Goal: Use online tool/utility

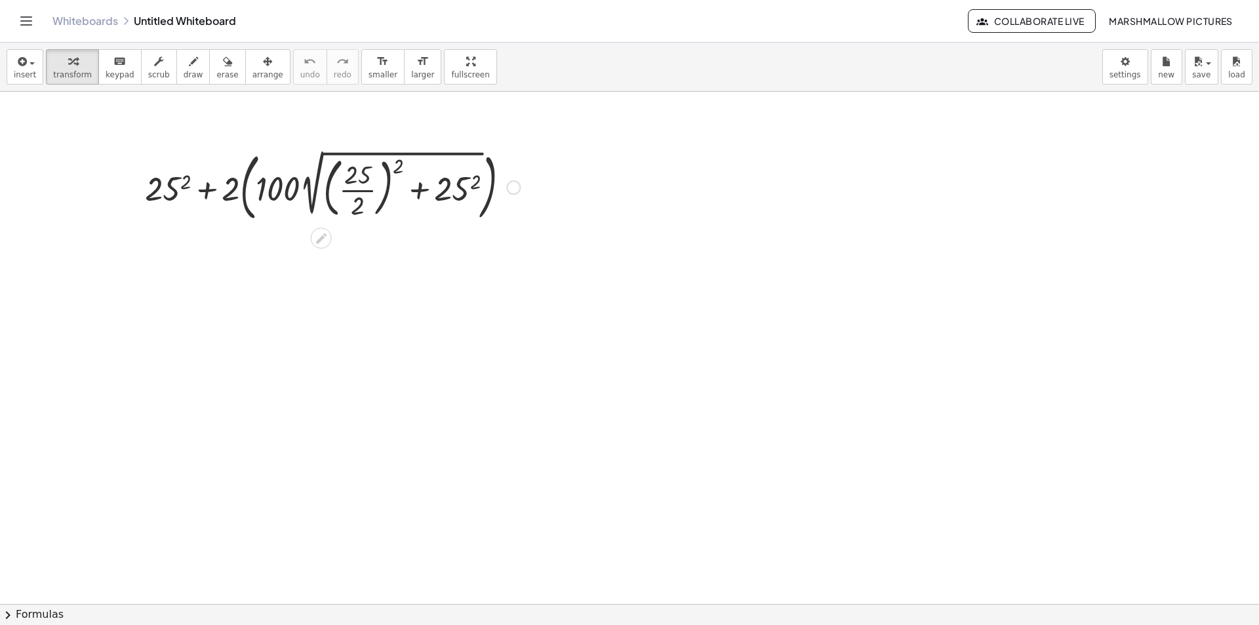
click at [380, 191] on div at bounding box center [332, 186] width 388 height 80
click at [363, 188] on div at bounding box center [332, 186] width 388 height 80
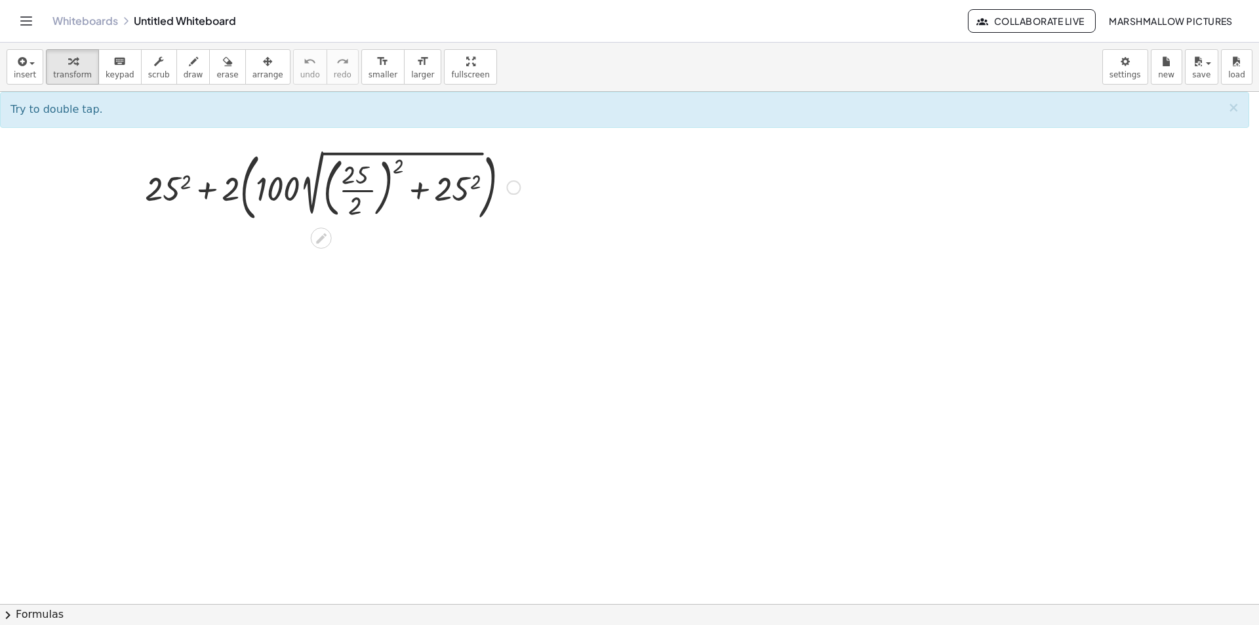
click at [364, 191] on div at bounding box center [332, 186] width 388 height 80
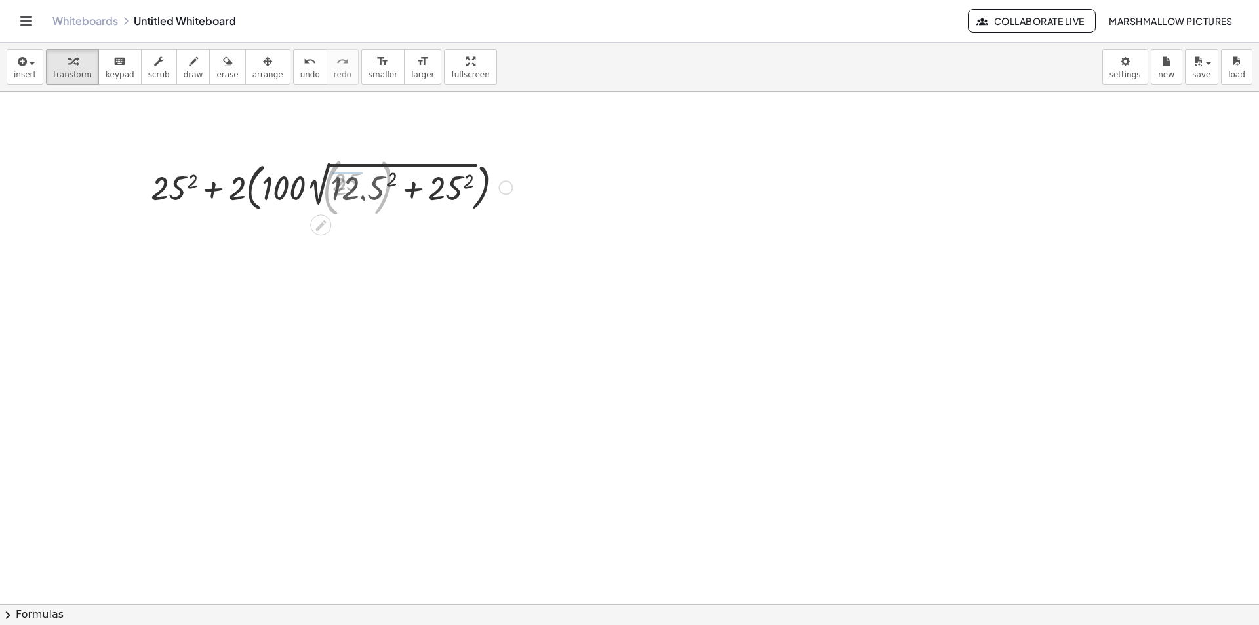
click at [384, 186] on div at bounding box center [332, 186] width 373 height 54
click at [434, 192] on div at bounding box center [332, 186] width 399 height 54
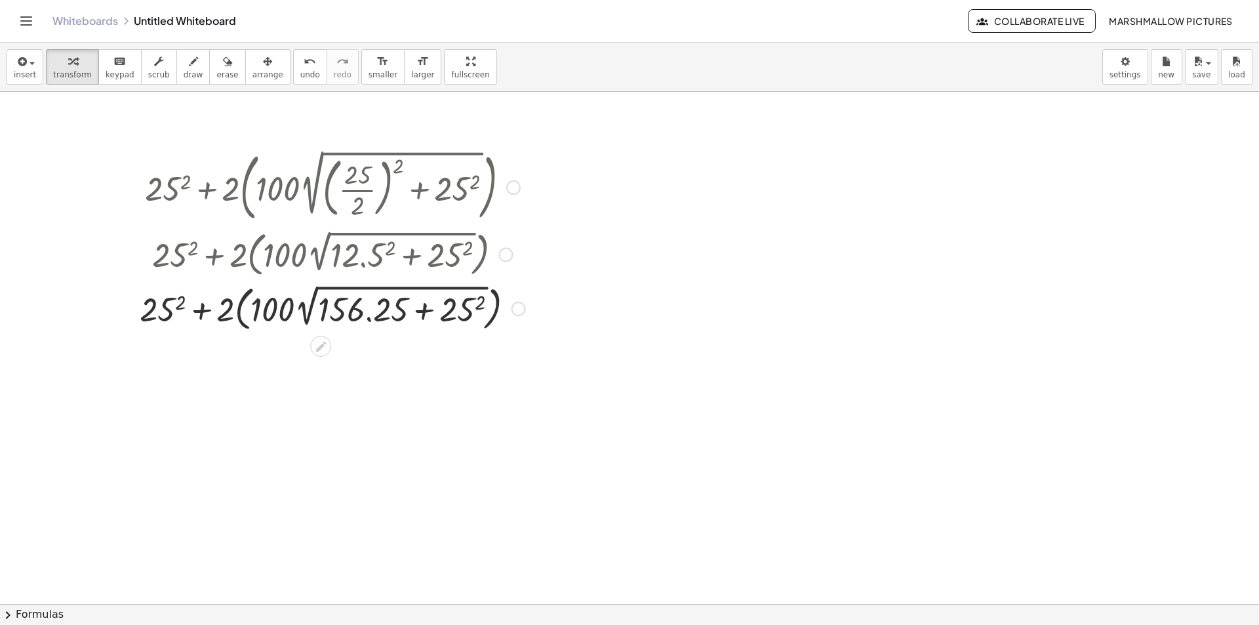
click at [468, 308] on div at bounding box center [332, 308] width 399 height 54
click at [446, 313] on div at bounding box center [332, 308] width 406 height 54
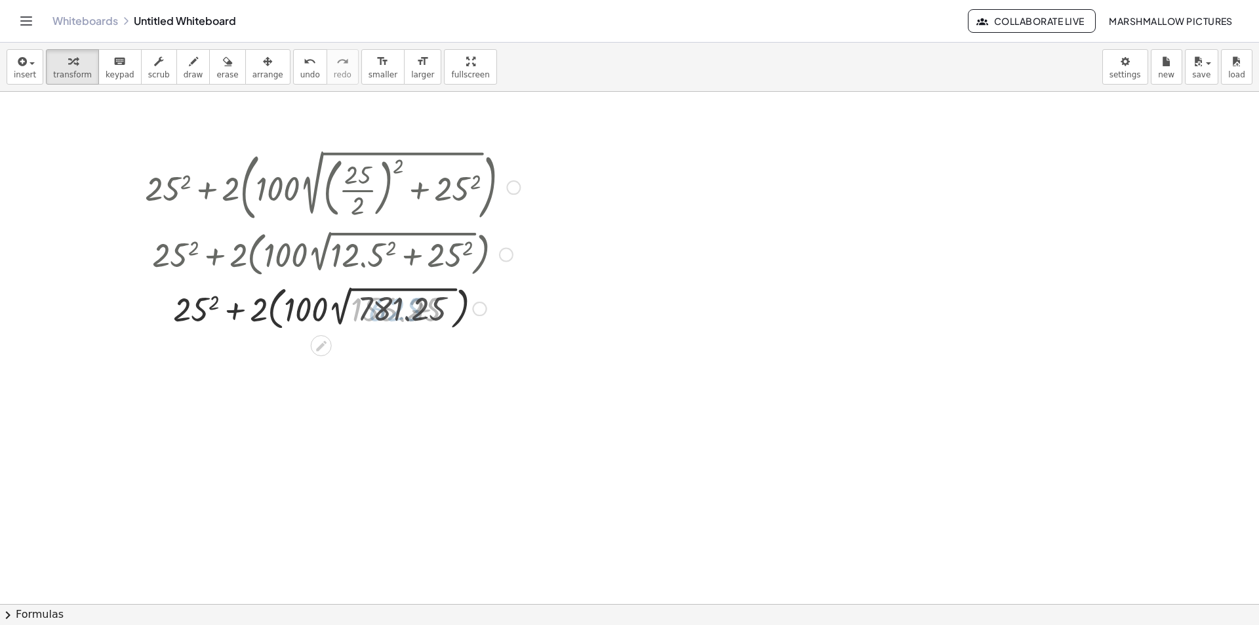
click at [390, 307] on div at bounding box center [332, 307] width 388 height 52
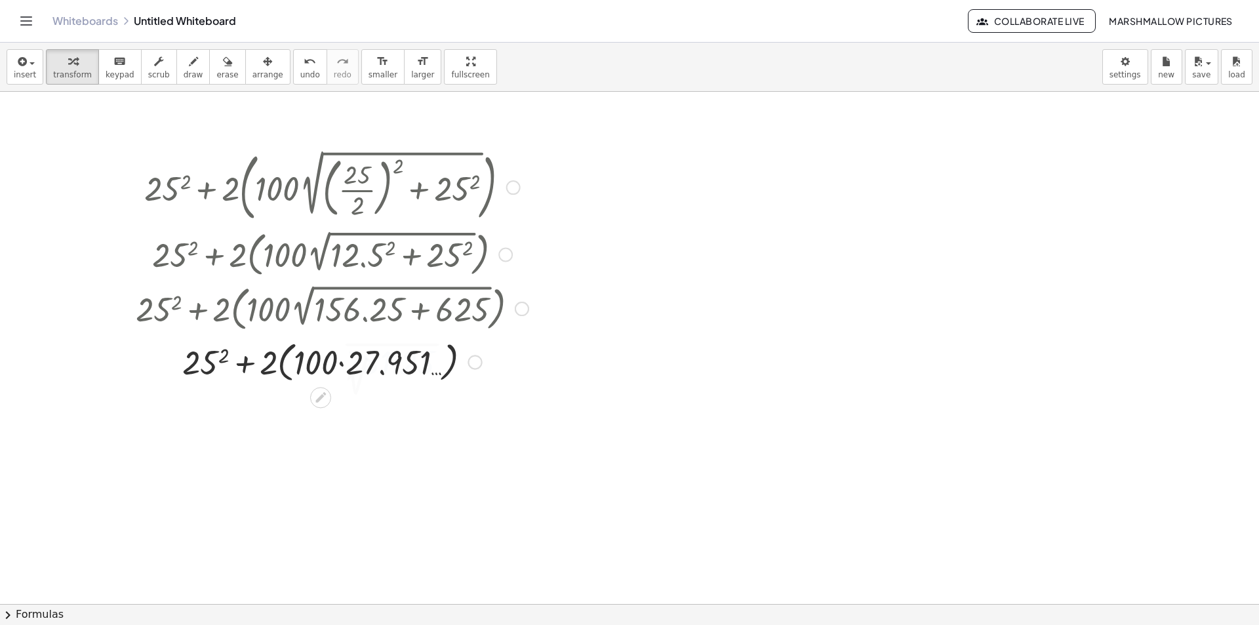
click at [374, 374] on div at bounding box center [332, 361] width 406 height 50
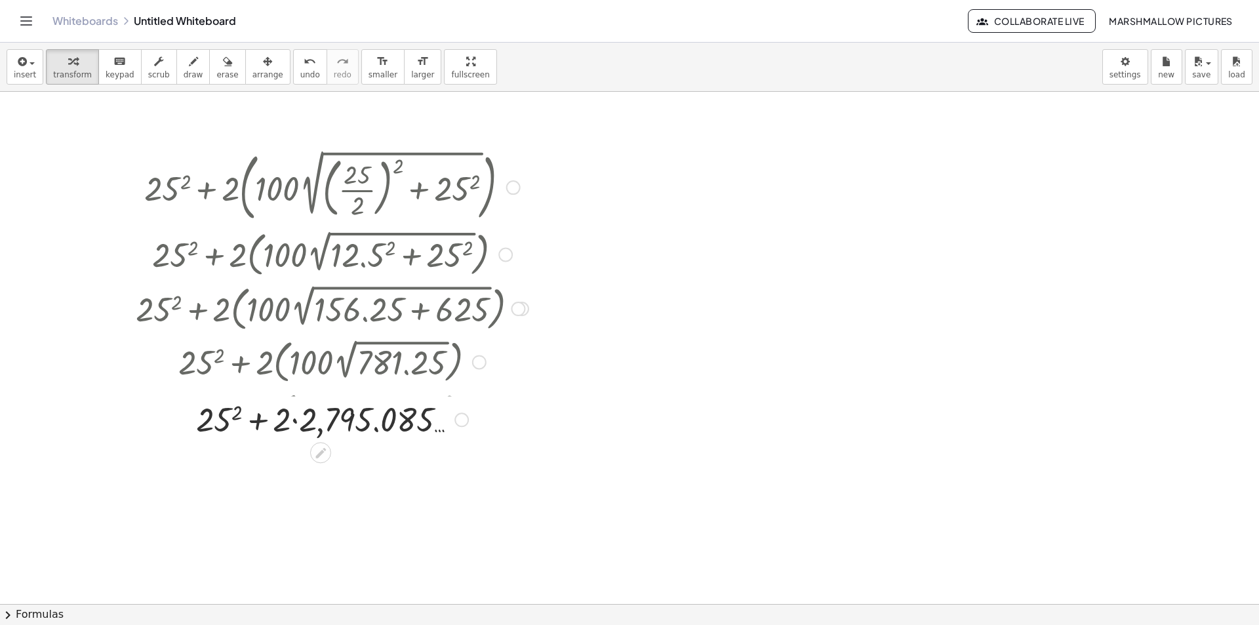
click at [321, 188] on div "+ 25 2 + · 2 · ( · 100 · 2 √ ( + ( · 25 · 2 ) 2 + 25 2 ) ) + 25 2 + · 2 · ( · 1…" at bounding box center [321, 188] width 0 height 0
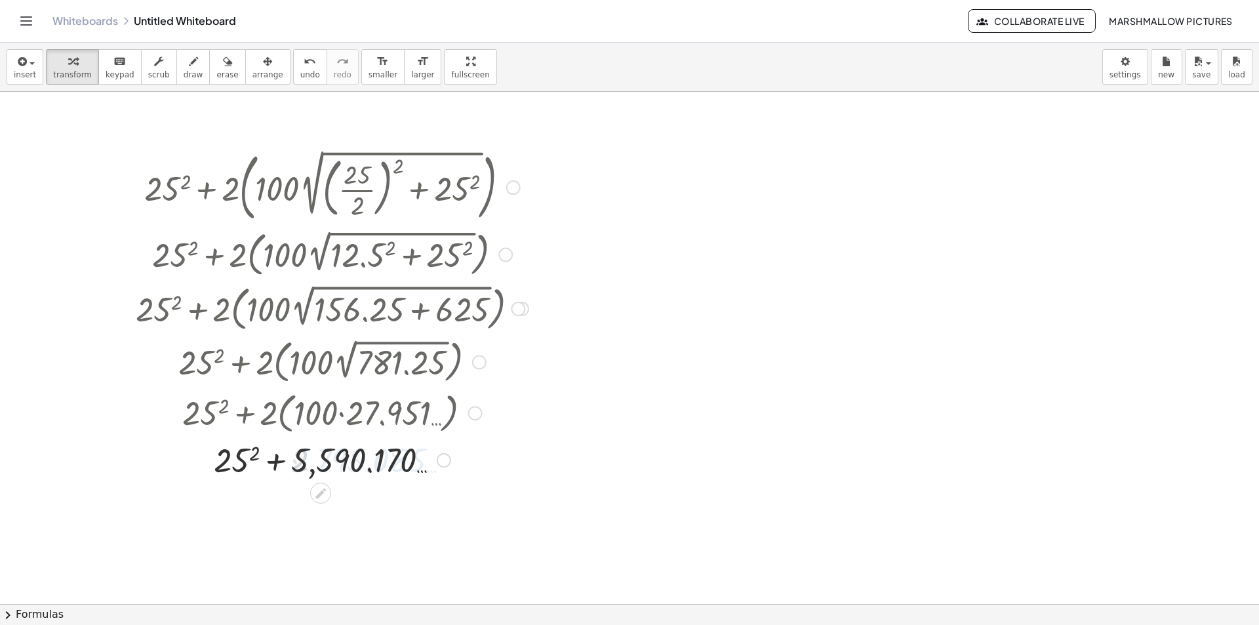
click at [314, 467] on div at bounding box center [332, 459] width 406 height 45
click at [233, 450] on div at bounding box center [332, 459] width 406 height 45
click at [328, 471] on div at bounding box center [332, 459] width 406 height 45
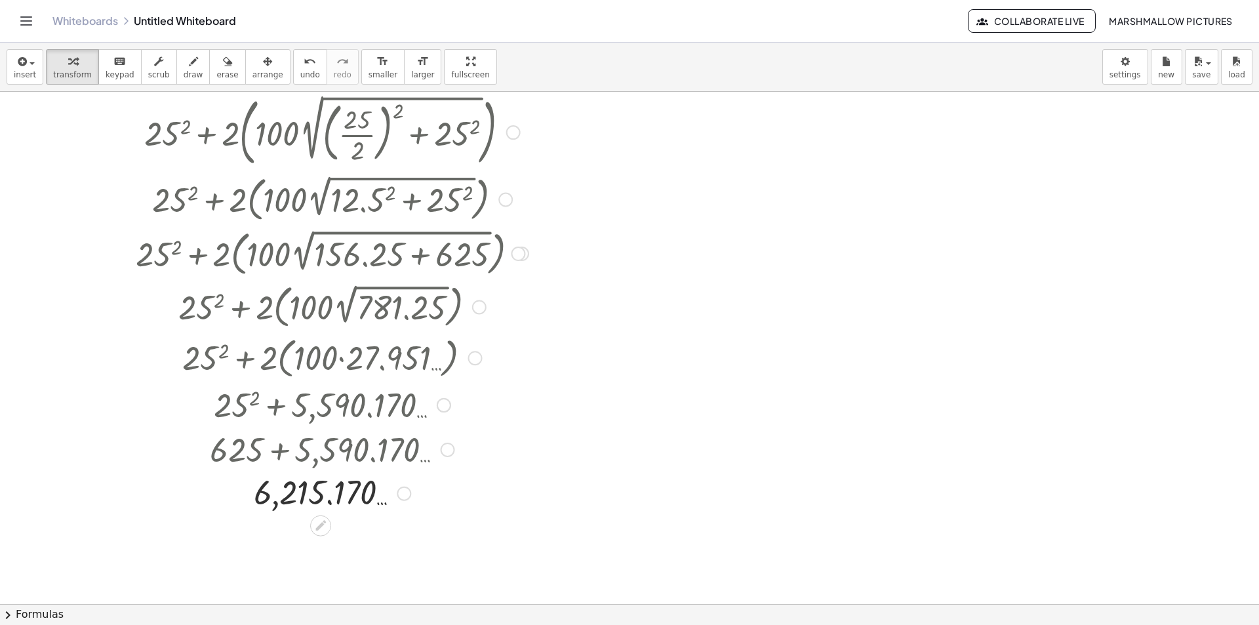
scroll to position [131, 0]
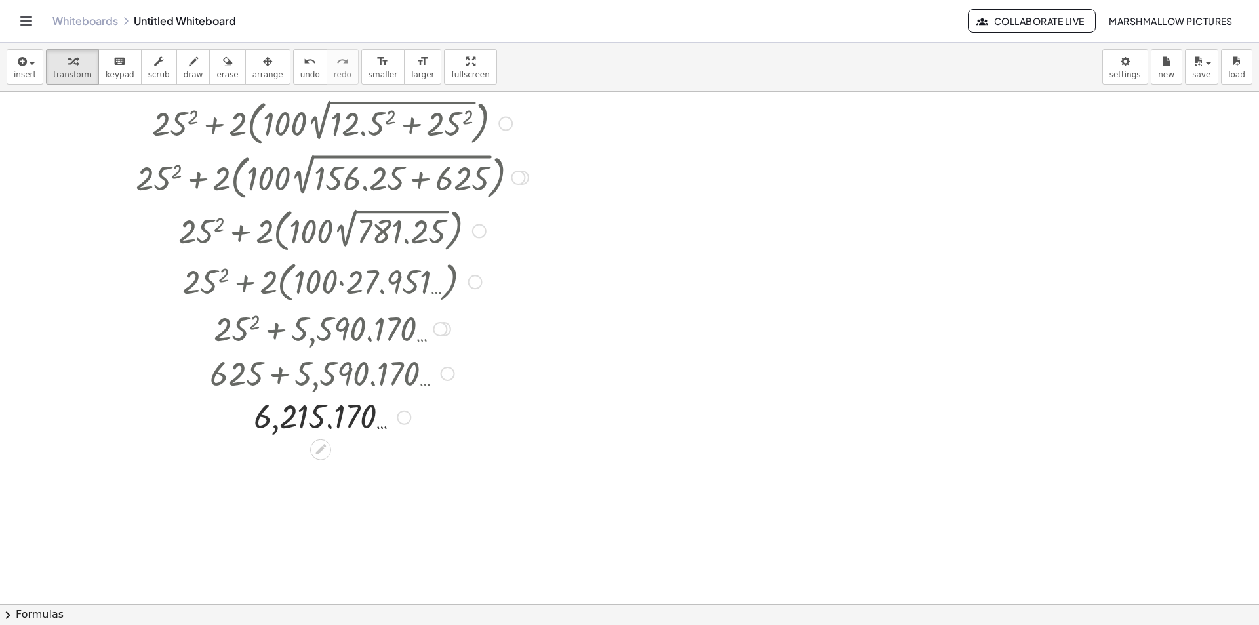
click at [404, 412] on div at bounding box center [404, 417] width 14 height 14
click at [445, 391] on span "Transform line" at bounding box center [460, 387] width 58 height 10
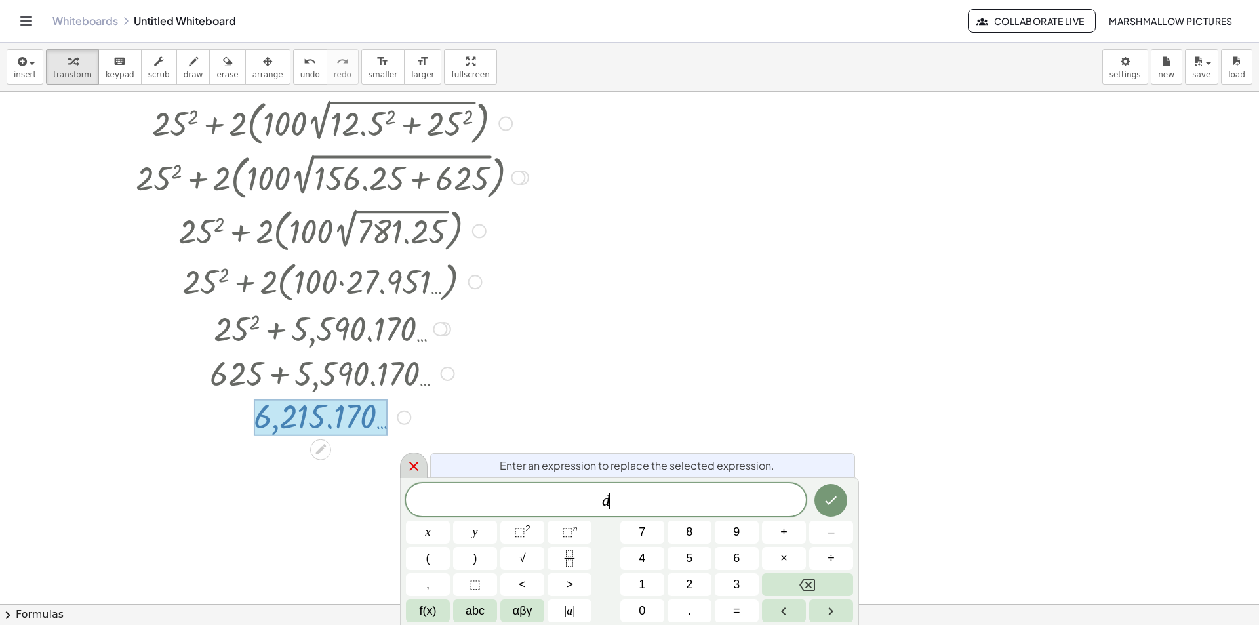
click at [412, 470] on icon at bounding box center [414, 466] width 16 height 16
